Goal: Task Accomplishment & Management: Use online tool/utility

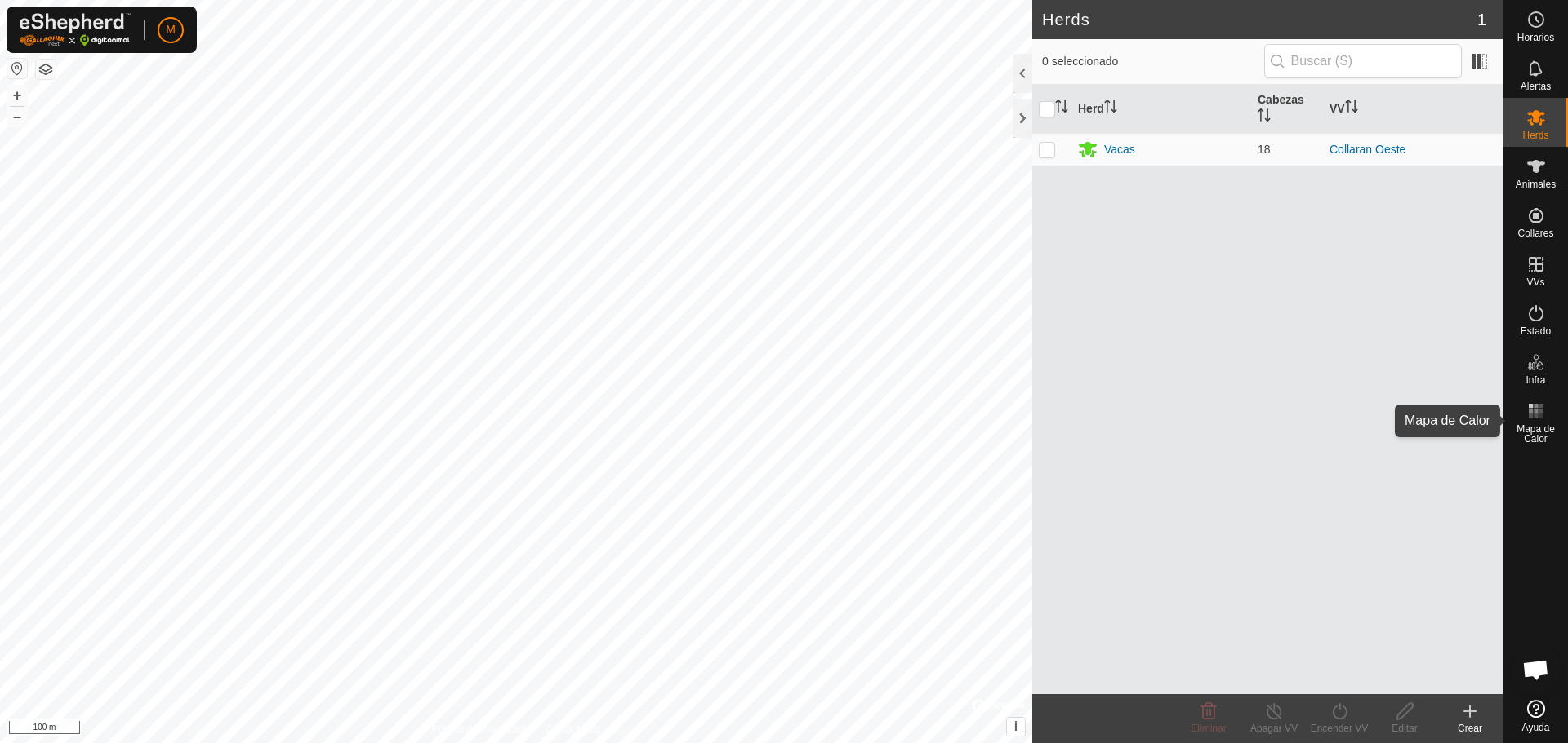
click at [1554, 421] on div "Mapa de Calor" at bounding box center [1535, 421] width 65 height 59
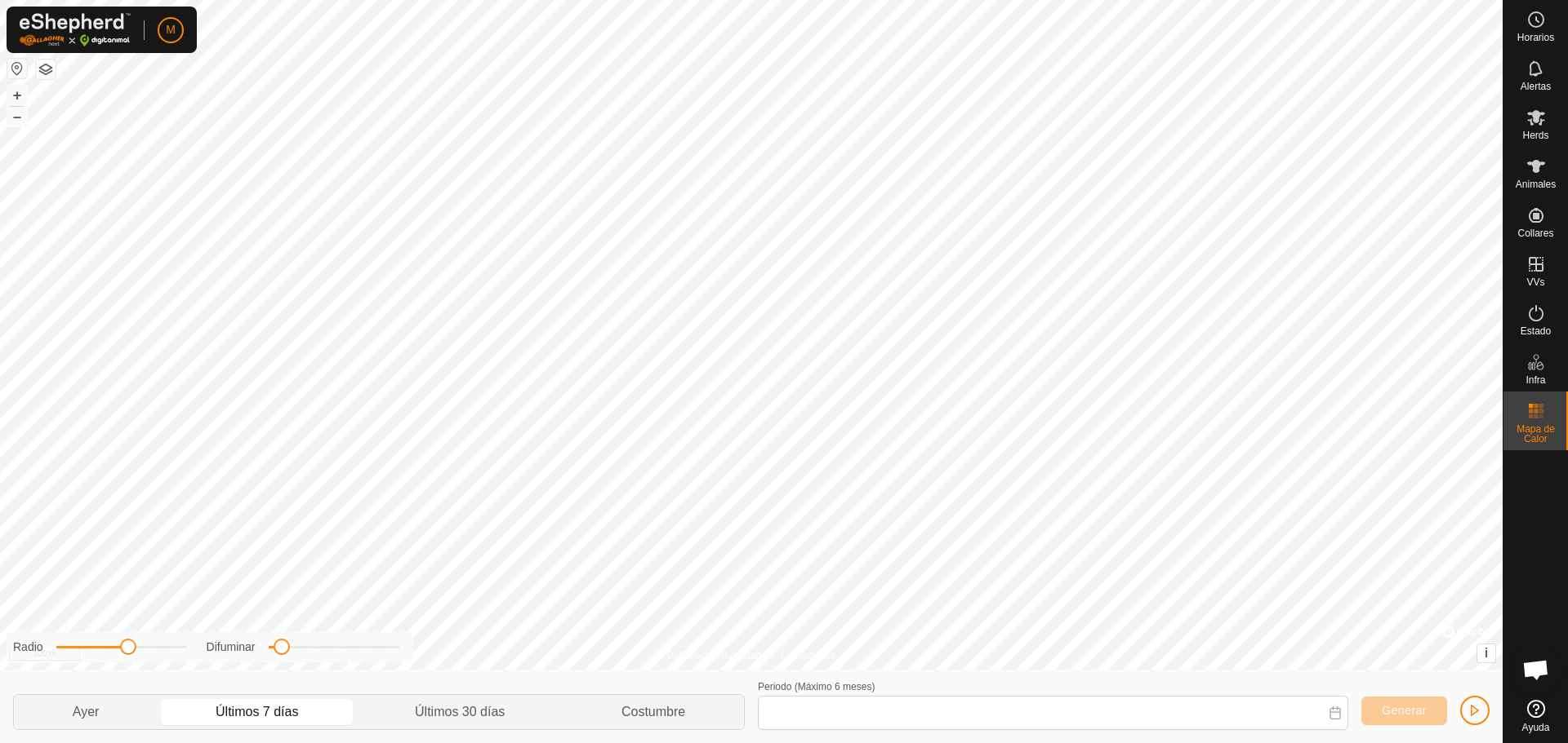
type input "[DATE] - [DATE]"
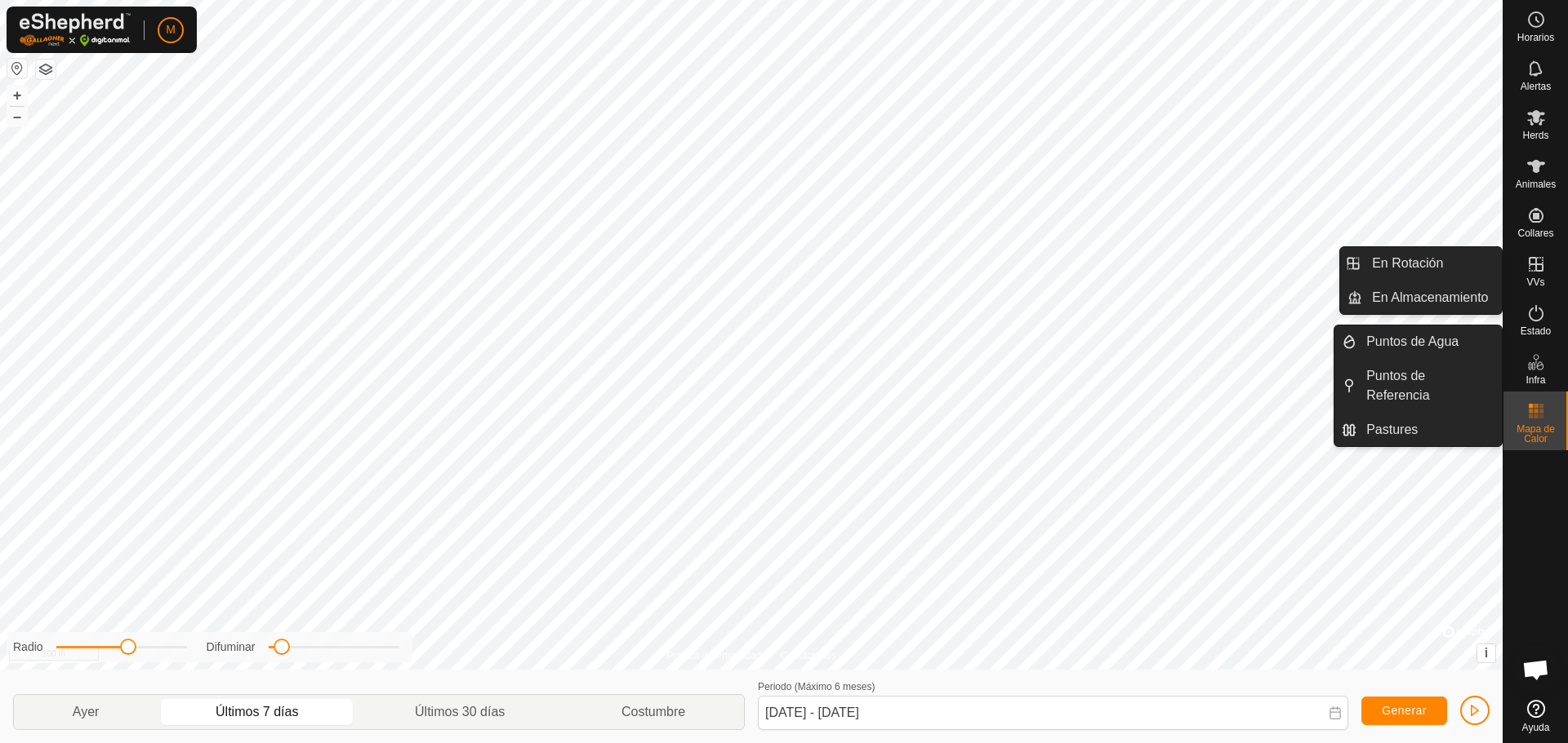
click at [1536, 267] on icon at bounding box center [1535, 264] width 15 height 15
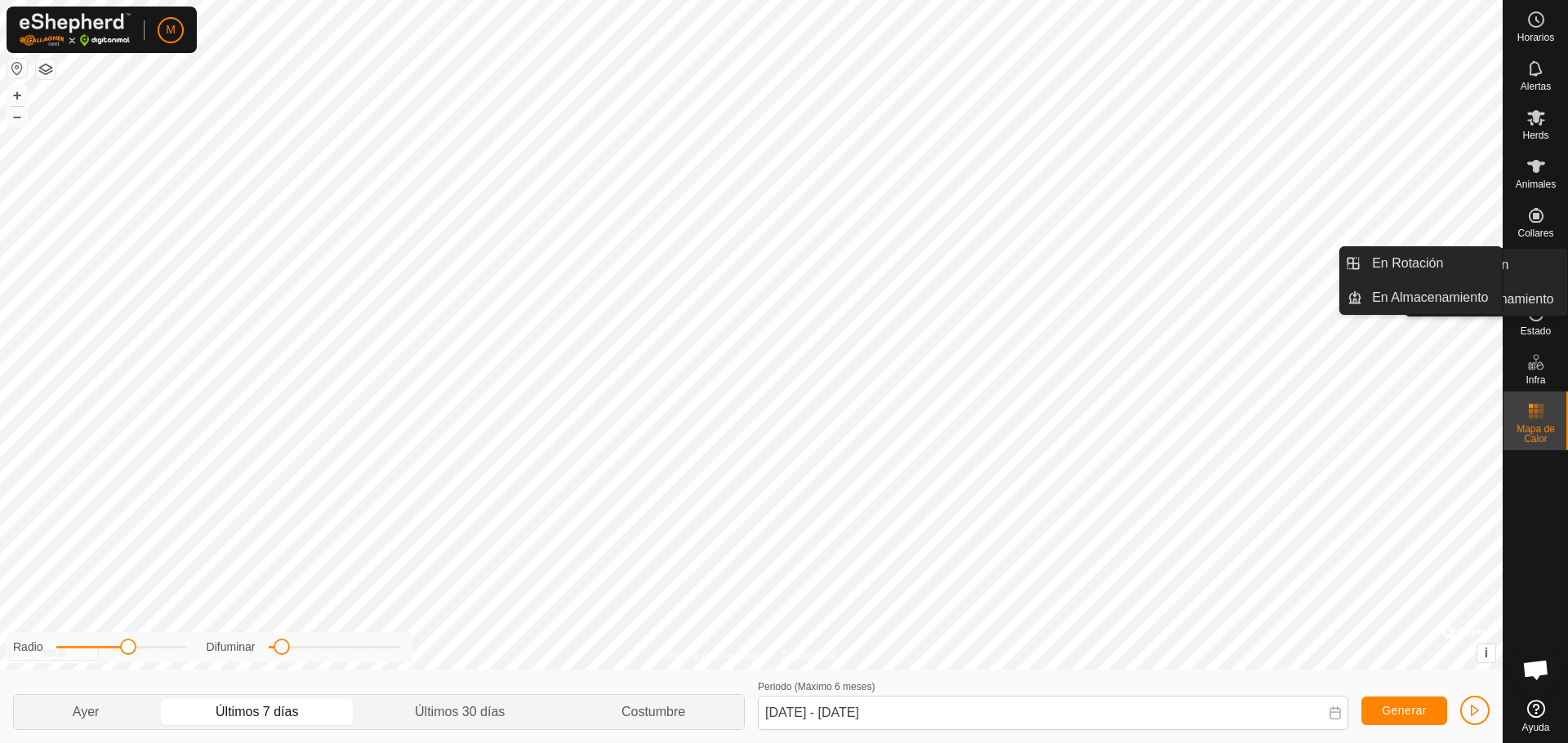
click at [1540, 261] on icon at bounding box center [1535, 264] width 20 height 20
click at [1536, 269] on icon at bounding box center [1535, 264] width 15 height 15
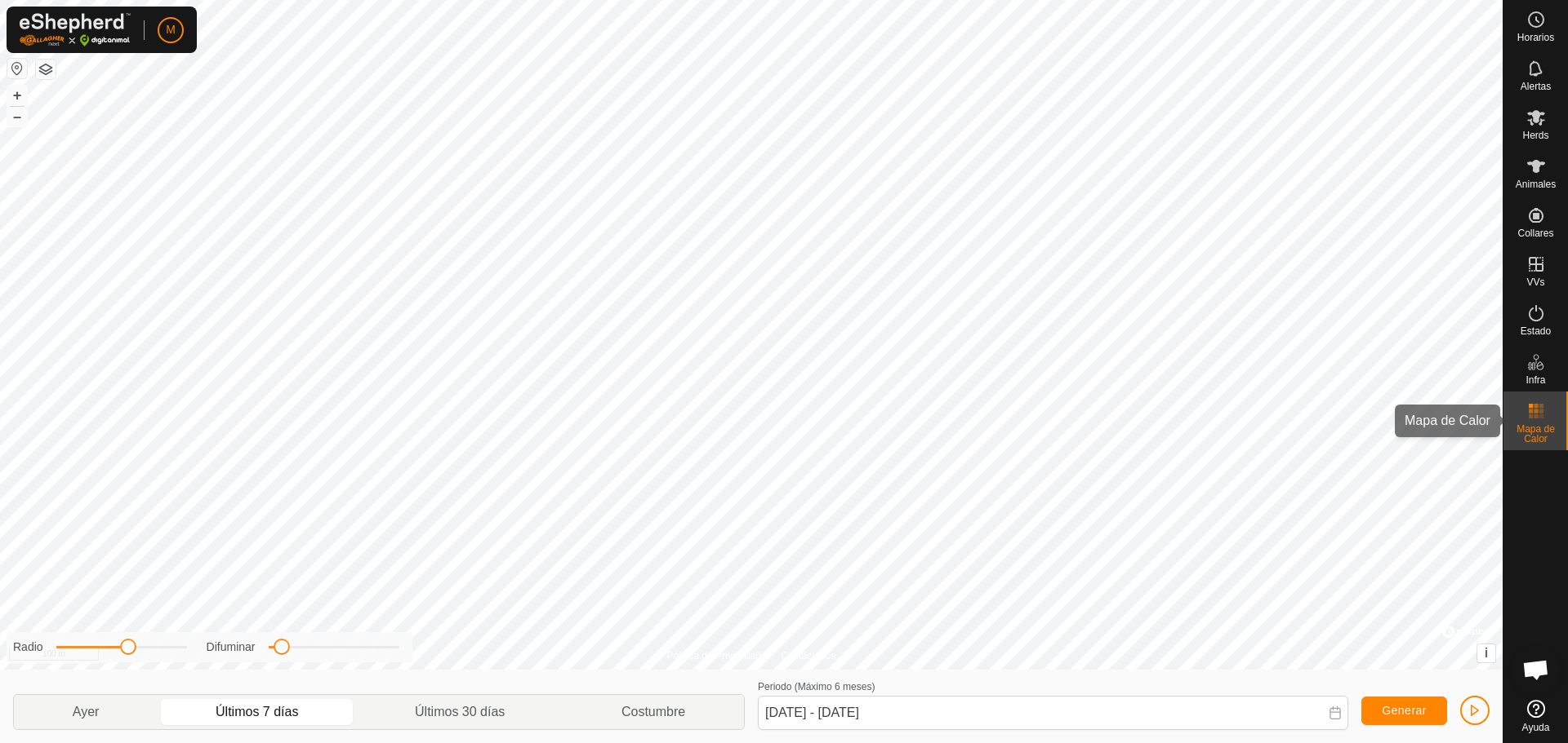
click at [1531, 406] on rect at bounding box center [1530, 406] width 4 height 4
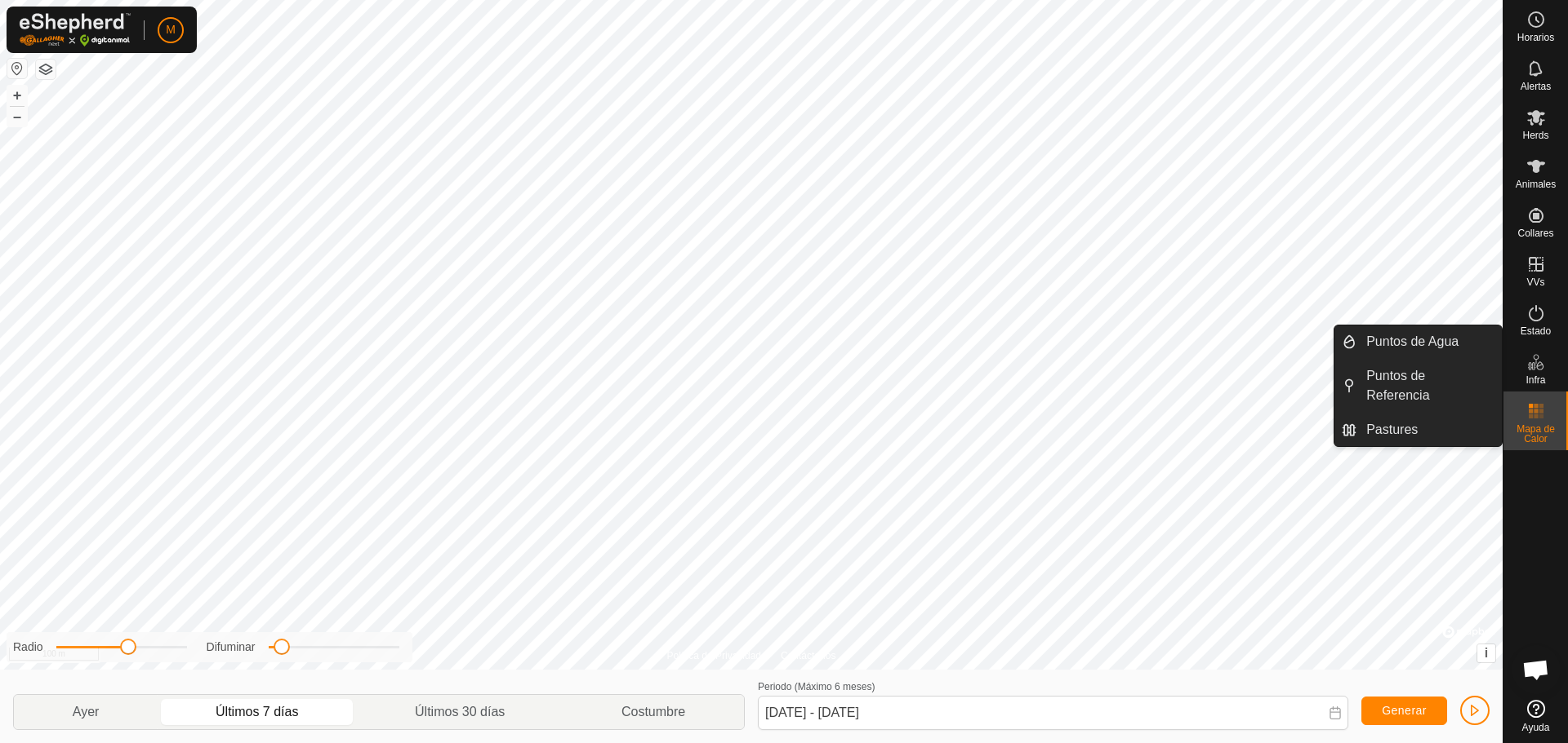
click at [1533, 365] on icon at bounding box center [1535, 362] width 20 height 20
click at [1523, 377] on div "Infra" at bounding box center [1535, 367] width 65 height 49
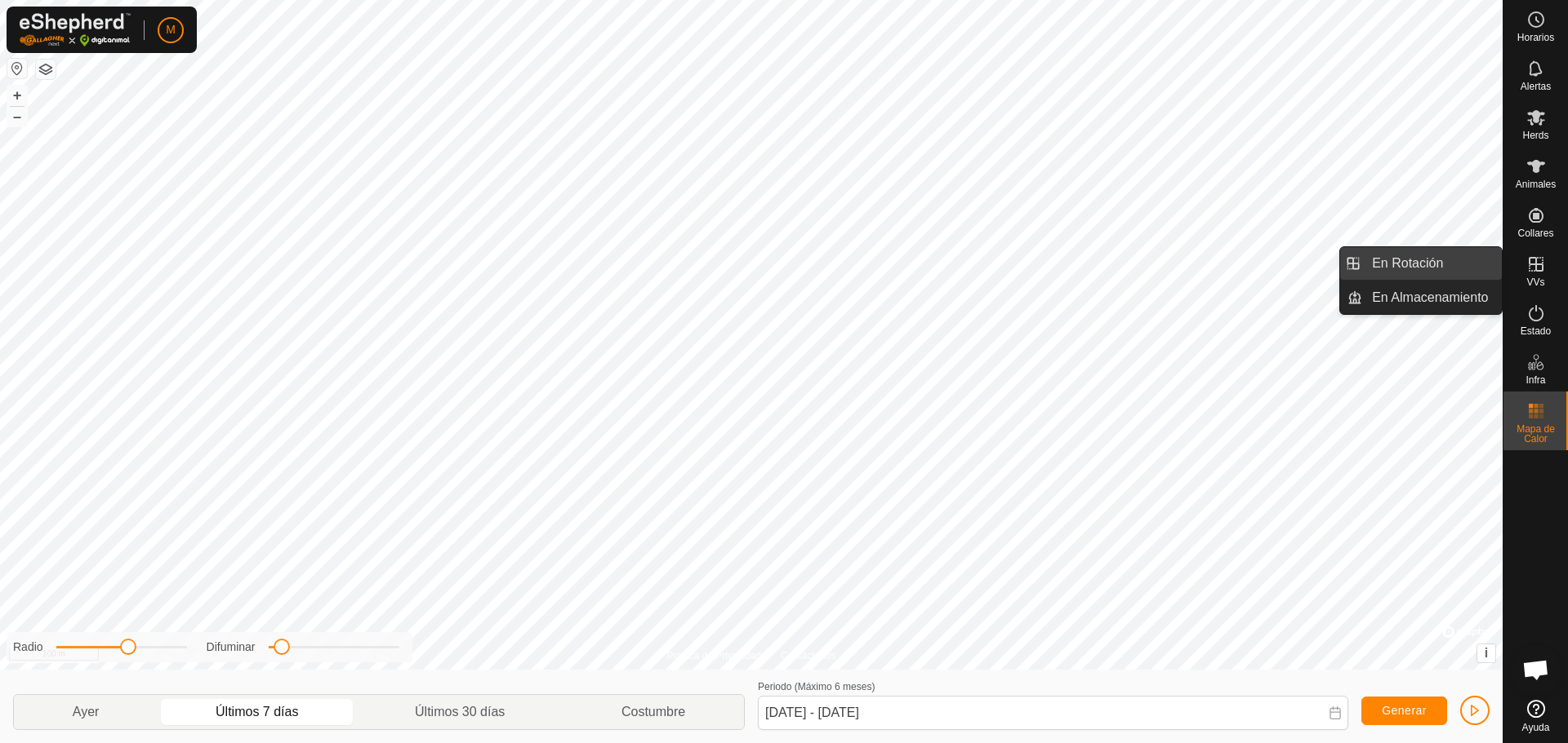
click at [1413, 268] on link "En Rotación" at bounding box center [1432, 264] width 140 height 33
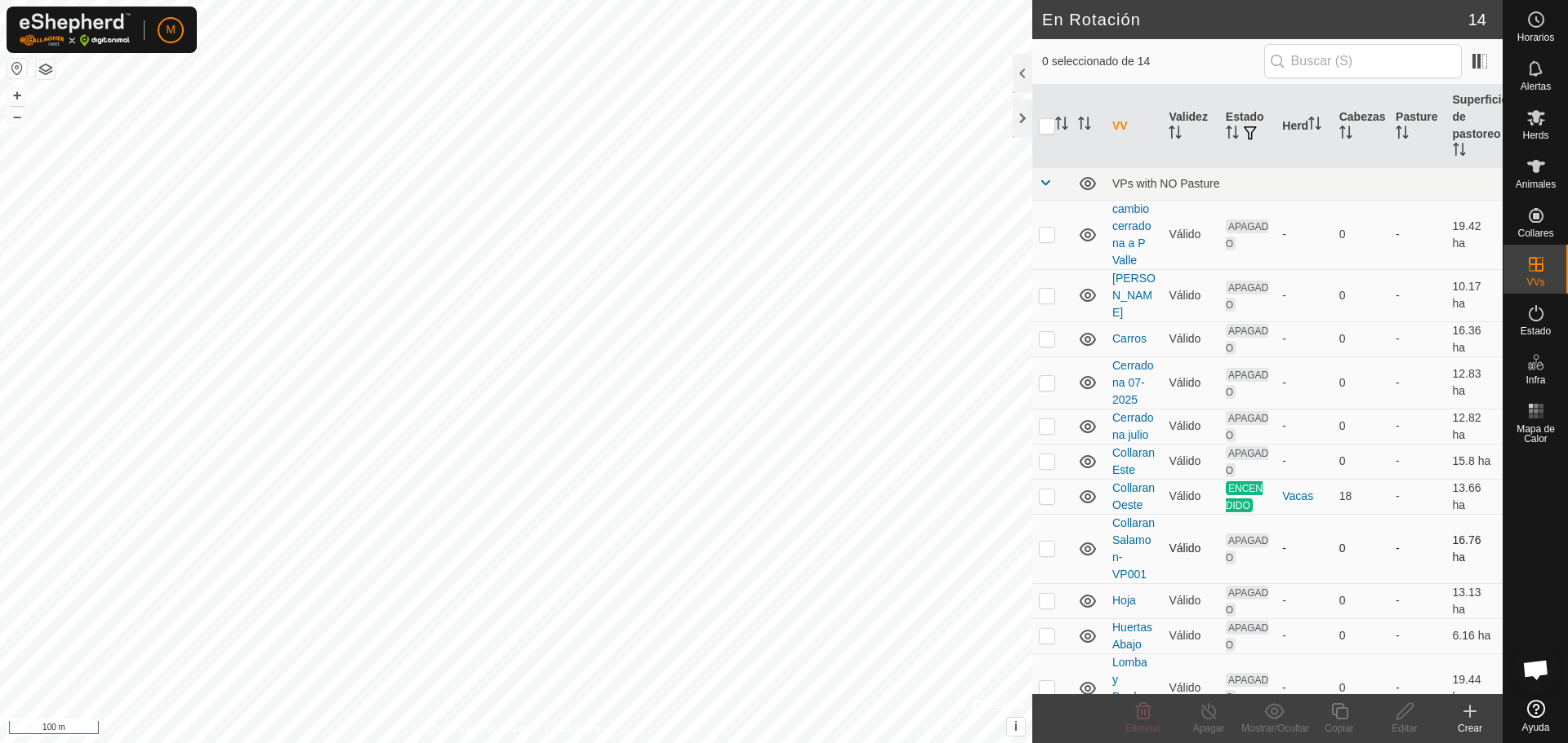
checkbox input "true"
checkbox input "false"
click at [1338, 715] on icon at bounding box center [1339, 711] width 21 height 20
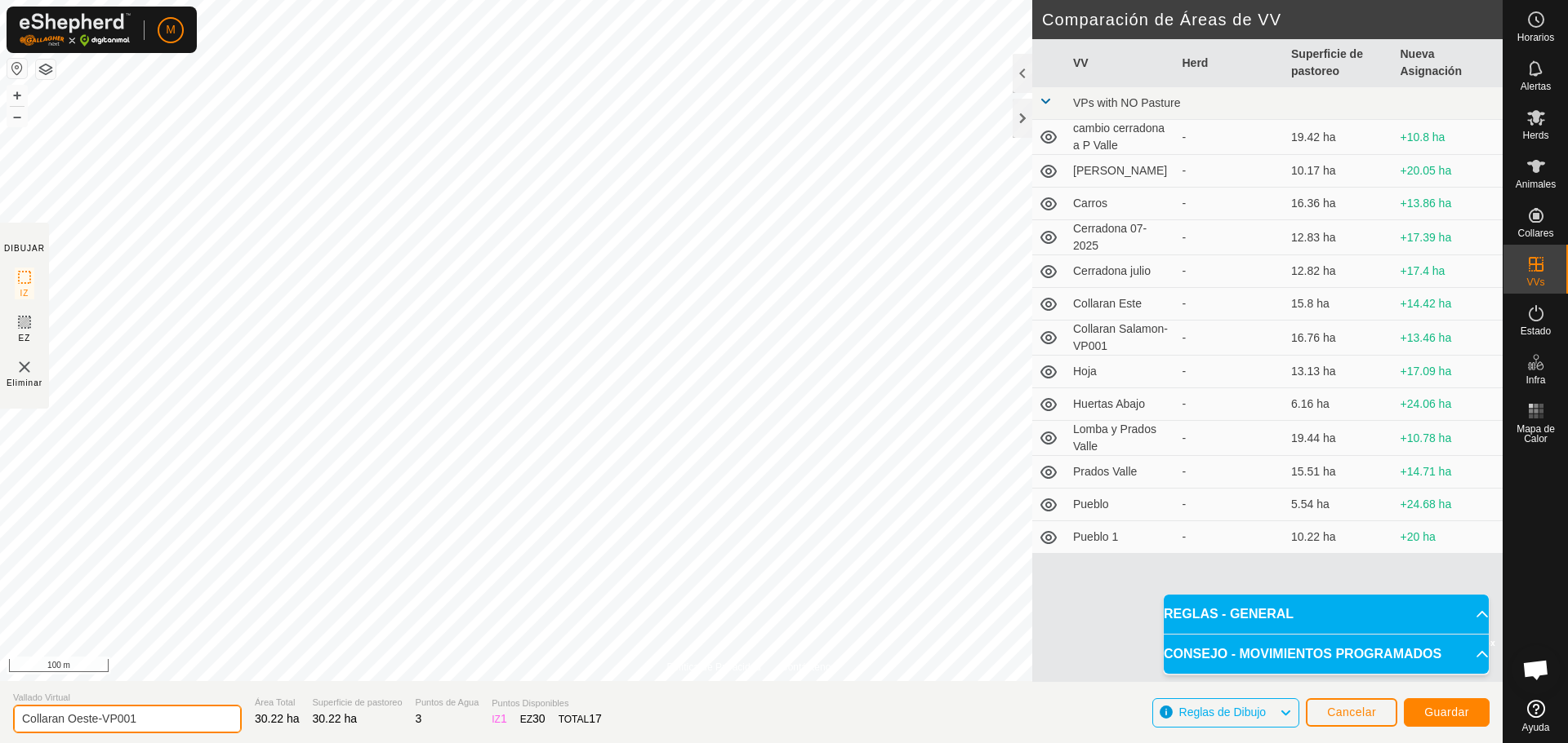
drag, startPoint x: 144, startPoint y: 721, endPoint x: 99, endPoint y: 713, distance: 45.7
click at [99, 713] on input "Collaran Oeste-VP001" at bounding box center [127, 719] width 229 height 28
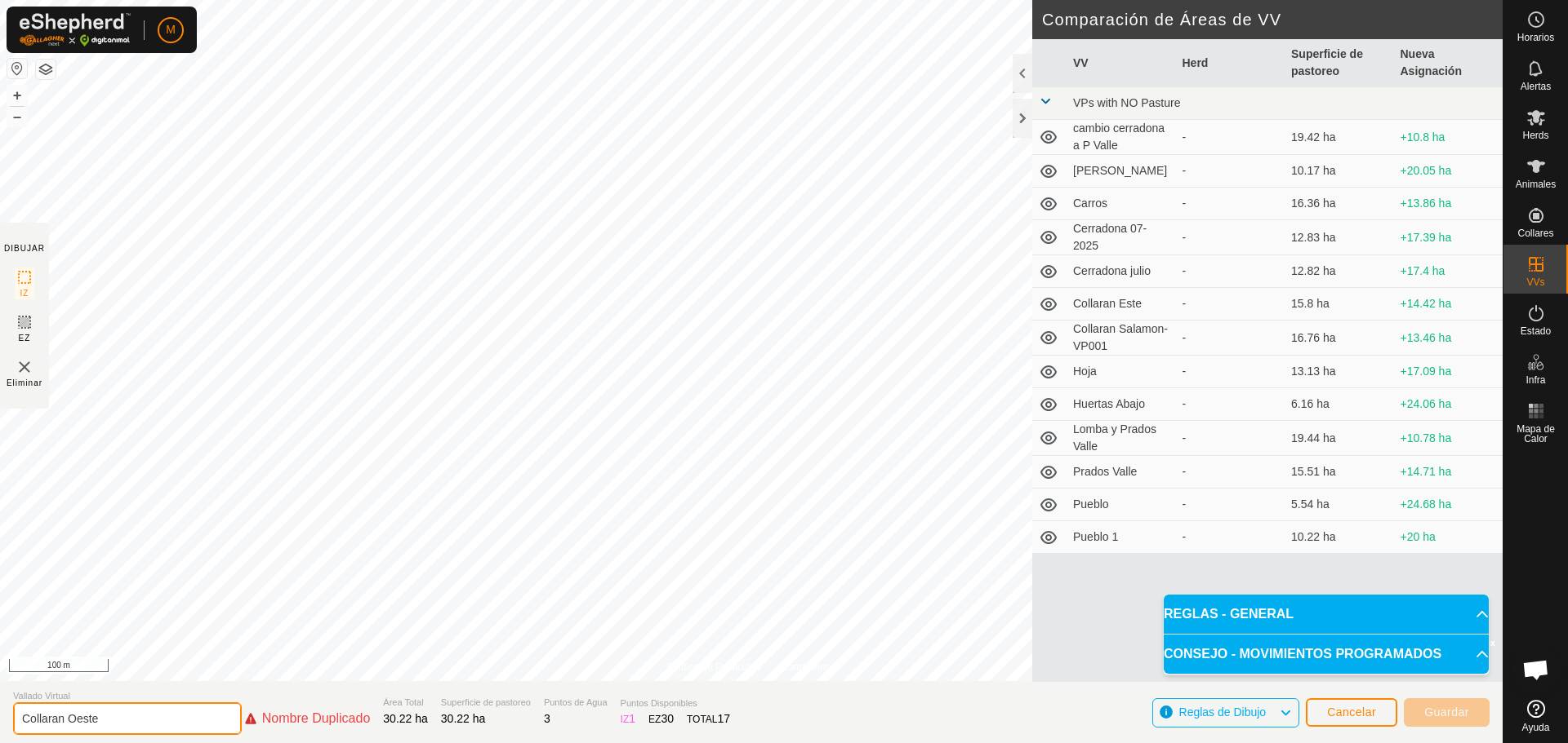
click at [19, 717] on input "Collaran Oeste" at bounding box center [127, 719] width 229 height 33
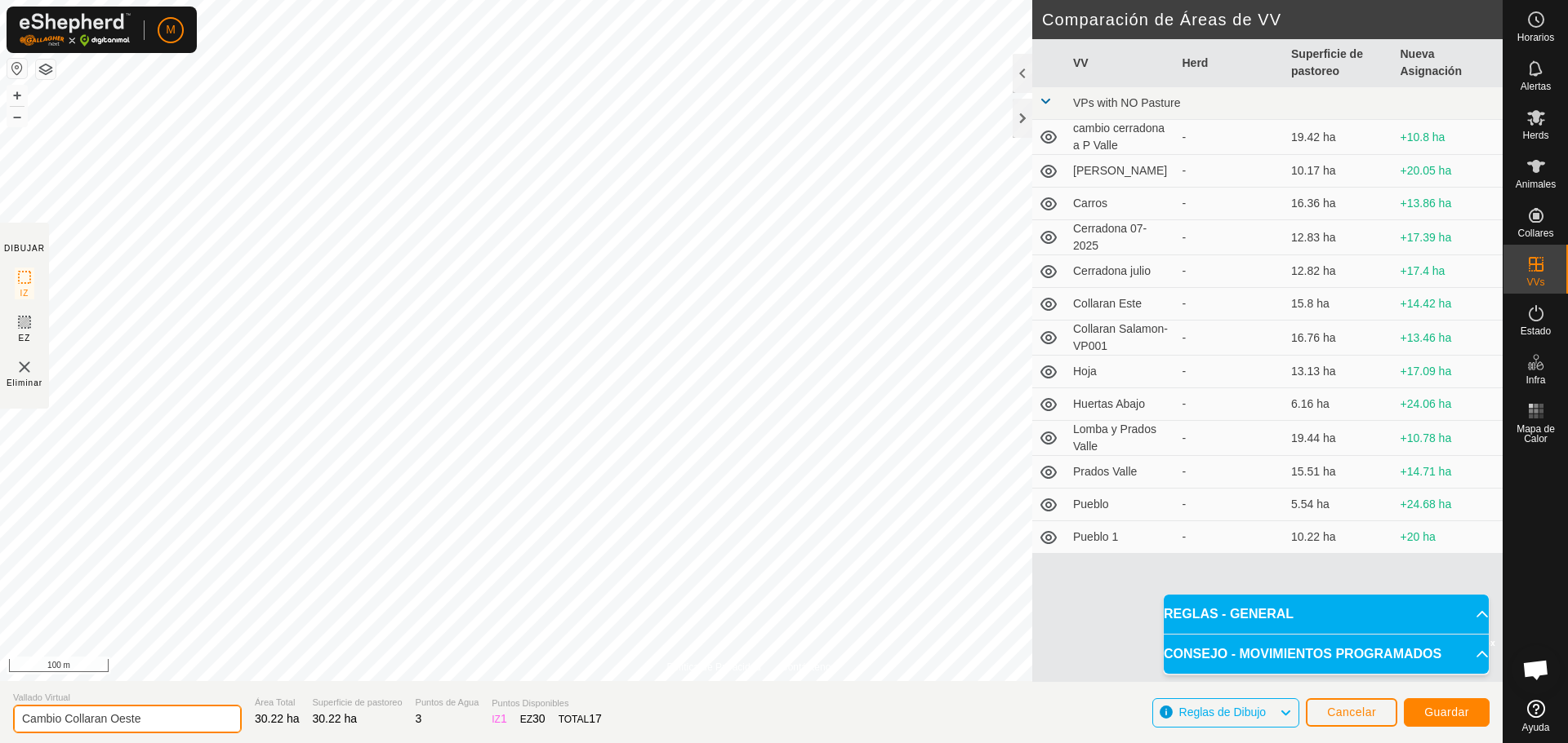
click at [153, 720] on input "Cambio Collaran Oeste" at bounding box center [127, 719] width 229 height 28
type input "Cambio Collaran Huertas"
click at [1463, 714] on span "Guardar" at bounding box center [1446, 712] width 45 height 13
